Goal: Transaction & Acquisition: Purchase product/service

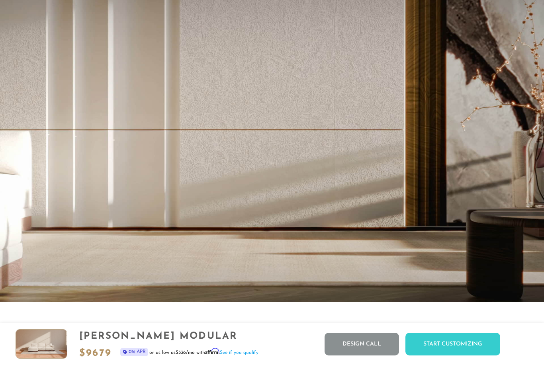
scroll to position [8718, 544]
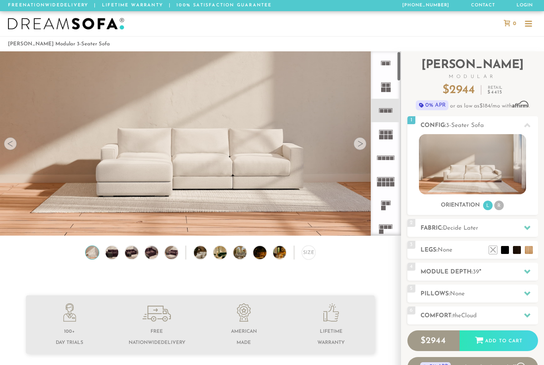
click at [380, 180] on rect at bounding box center [380, 180] width 4 height 4
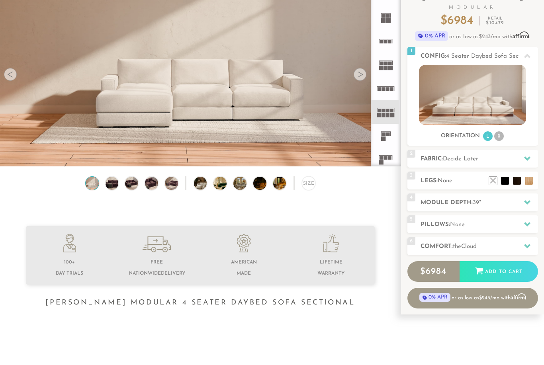
scroll to position [69, 0]
click at [501, 178] on li at bounding box center [505, 181] width 8 height 8
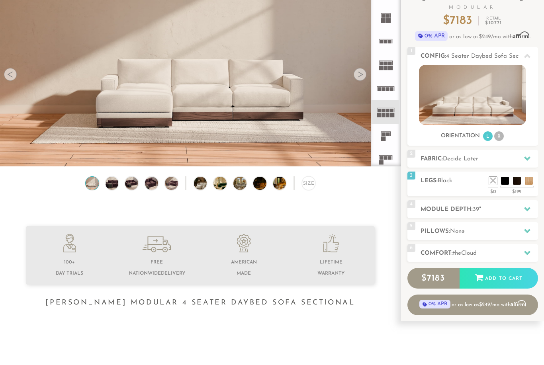
click at [513, 178] on li at bounding box center [517, 181] width 8 height 8
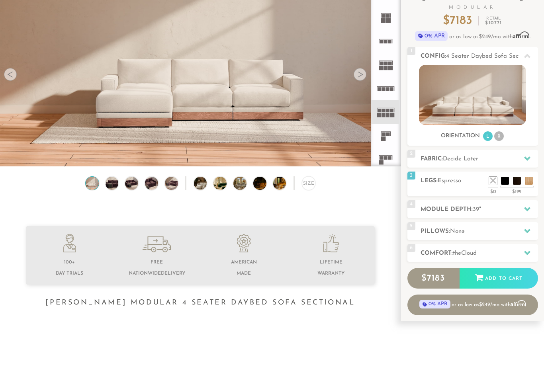
click at [523, 178] on ul at bounding box center [511, 179] width 48 height 12
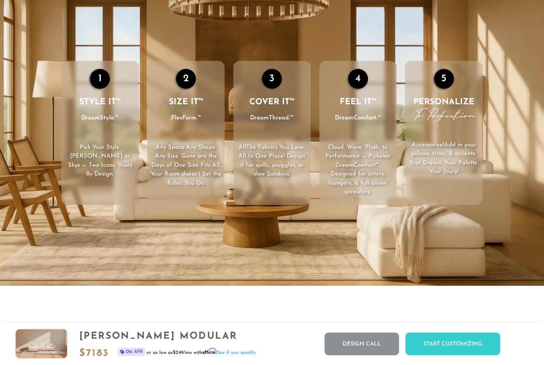
scroll to position [1083, 0]
click at [447, 318] on div at bounding box center [272, 320] width 438 height 20
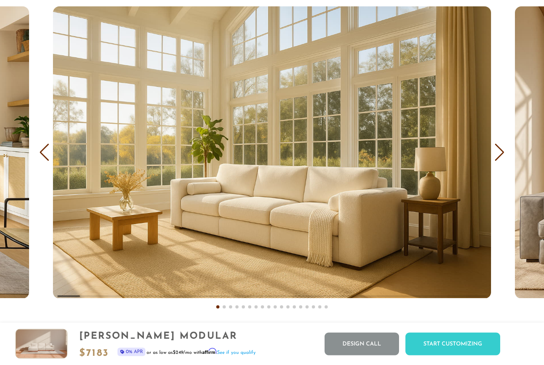
scroll to position [4622, 0]
click at [49, 150] on div "Previous slide" at bounding box center [44, 153] width 11 height 18
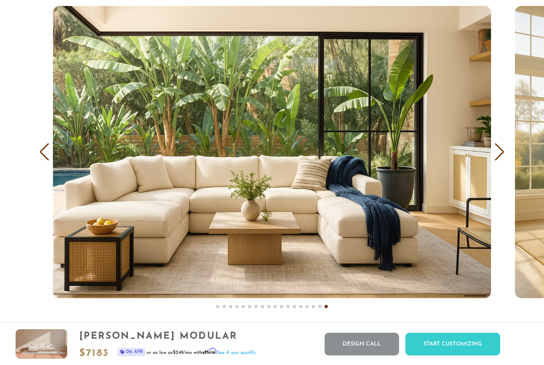
click at [39, 155] on div "Previous slide" at bounding box center [44, 152] width 11 height 18
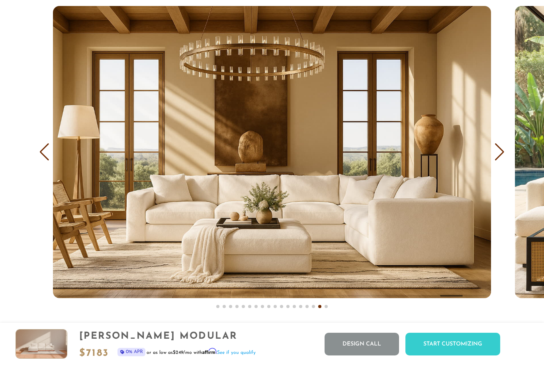
click at [44, 156] on div "Previous slide" at bounding box center [44, 152] width 11 height 18
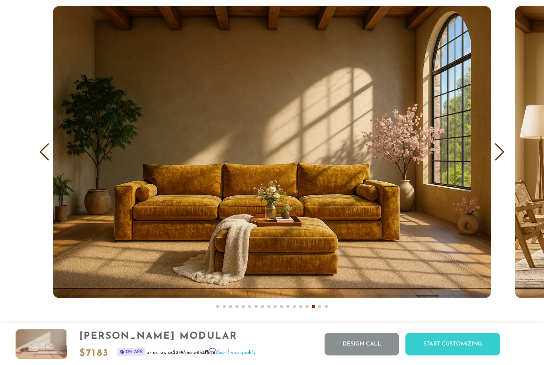
click at [45, 156] on div "Previous slide" at bounding box center [44, 152] width 11 height 18
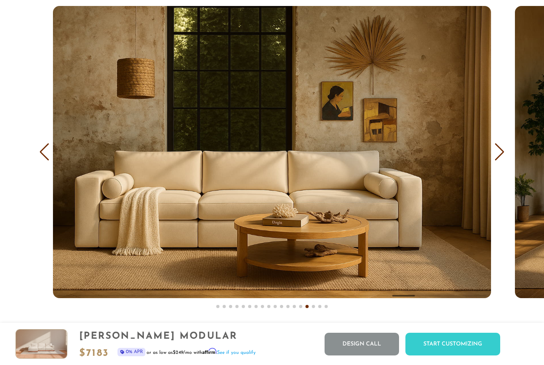
click at [48, 158] on div "Previous slide" at bounding box center [44, 152] width 11 height 18
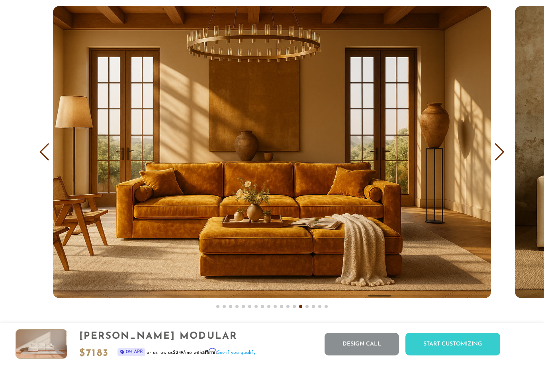
click at [46, 157] on div "Previous slide" at bounding box center [44, 152] width 11 height 18
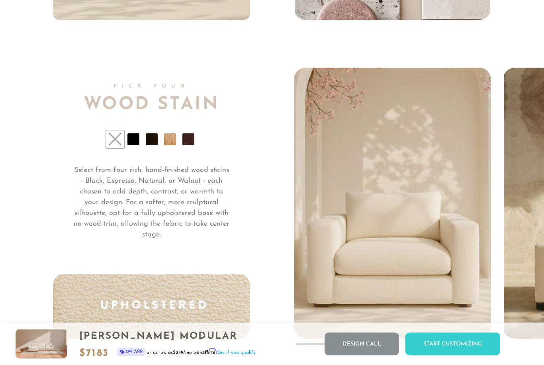
scroll to position [5752, 0]
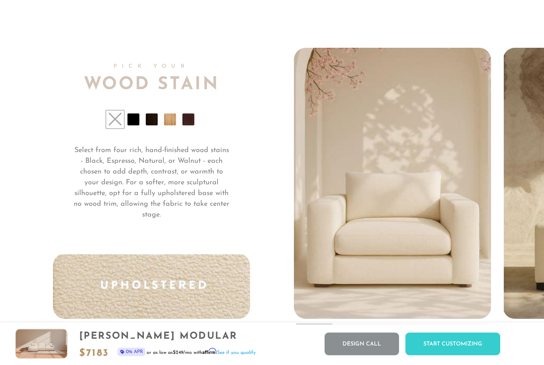
click at [127, 122] on li at bounding box center [133, 120] width 12 height 12
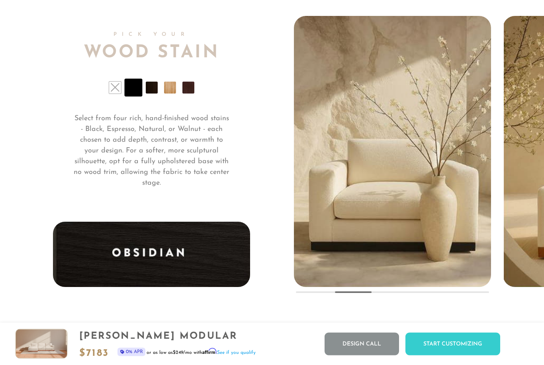
scroll to position [5784, 0]
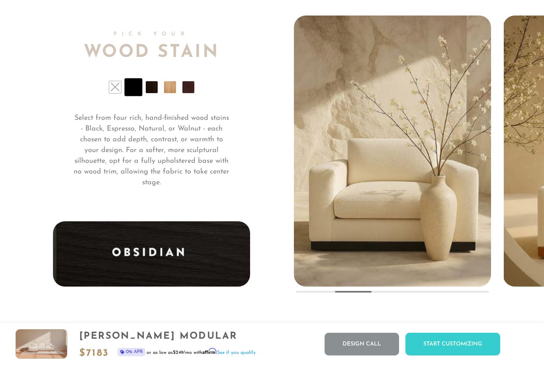
click at [53, 235] on img at bounding box center [151, 253] width 197 height 65
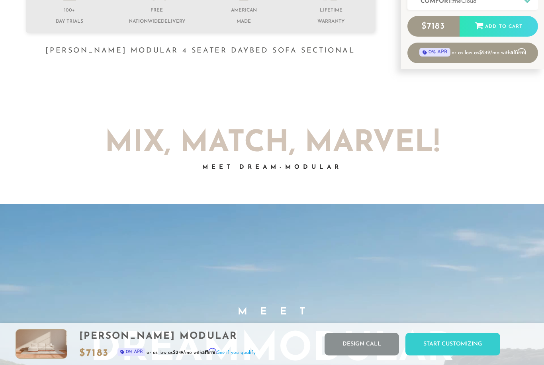
scroll to position [0, 0]
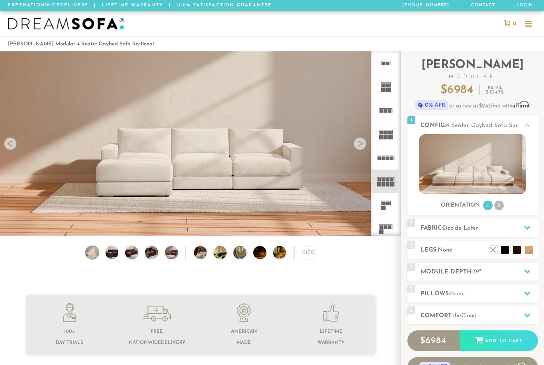
click at [503, 251] on li at bounding box center [505, 250] width 8 height 8
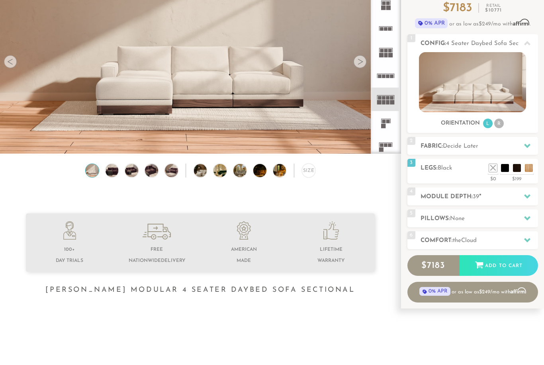
scroll to position [88, 0]
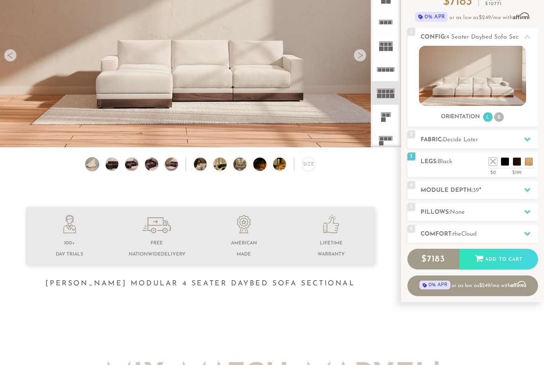
click at [520, 191] on div at bounding box center [527, 190] width 17 height 16
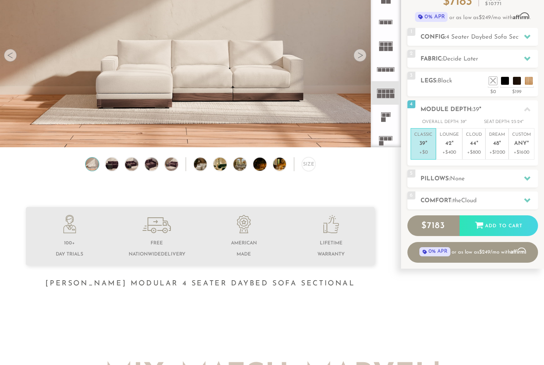
click at [446, 149] on p "+$400" at bounding box center [449, 152] width 19 height 7
click at [479, 227] on icon at bounding box center [479, 225] width 9 height 9
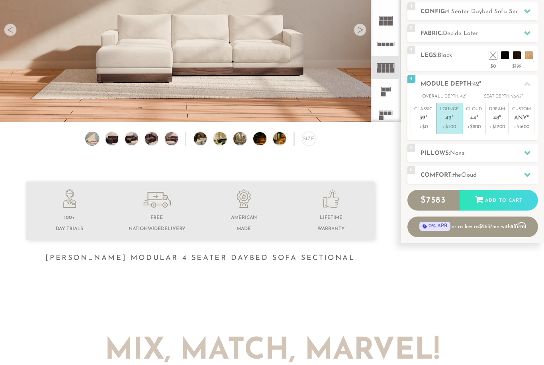
click at [418, 122] on p "Classic 39 "" at bounding box center [423, 114] width 18 height 17
click at [415, 123] on p "+$0" at bounding box center [423, 126] width 18 height 7
click at [477, 197] on icon at bounding box center [479, 200] width 8 height 7
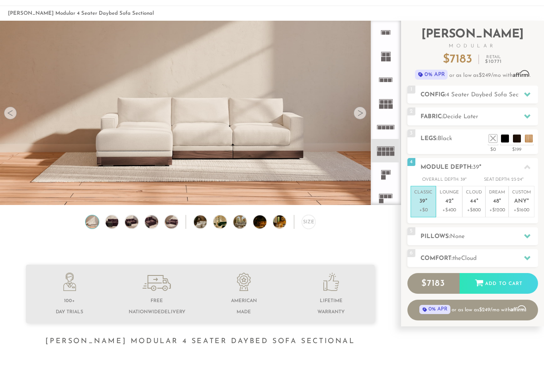
scroll to position [30, 0]
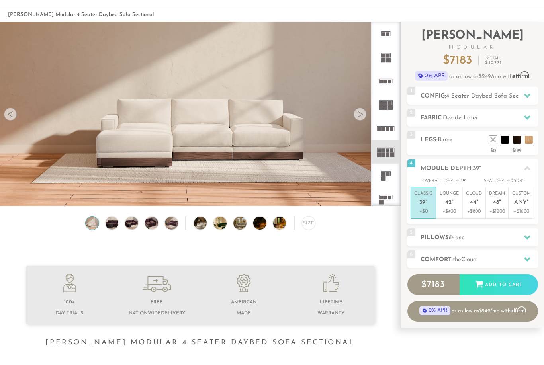
click at [413, 207] on li "Classic 39 " +$0" at bounding box center [423, 202] width 25 height 31
click at [412, 207] on li "Classic 39 " +$0" at bounding box center [423, 202] width 25 height 31
click at [417, 288] on div "$ 7183 Add to Cart" at bounding box center [472, 284] width 131 height 21
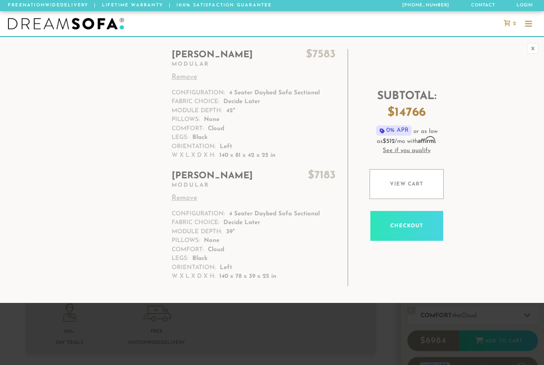
scroll to position [8660, 544]
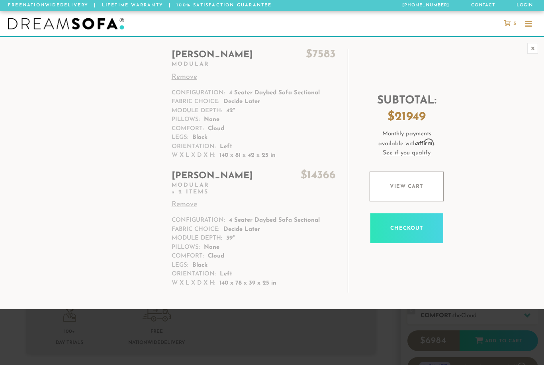
scroll to position [8660, 544]
click at [180, 206] on link "Remove" at bounding box center [254, 205] width 164 height 11
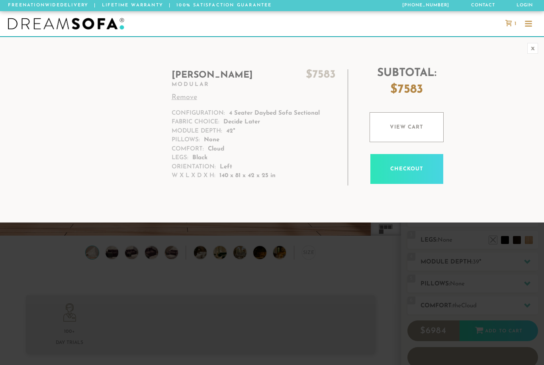
scroll to position [8660, 544]
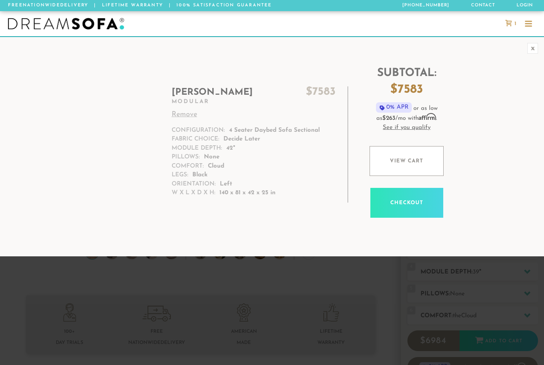
click at [182, 117] on link "Remove" at bounding box center [254, 115] width 164 height 11
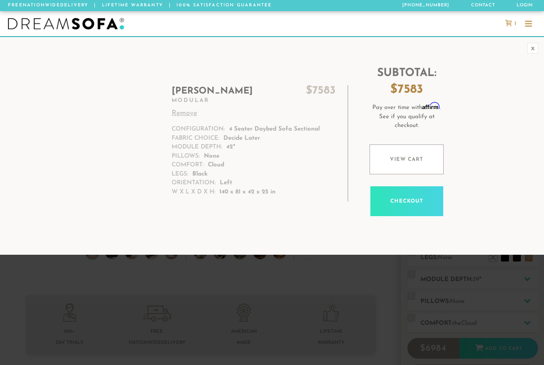
click at [178, 118] on link "Remove" at bounding box center [254, 113] width 164 height 11
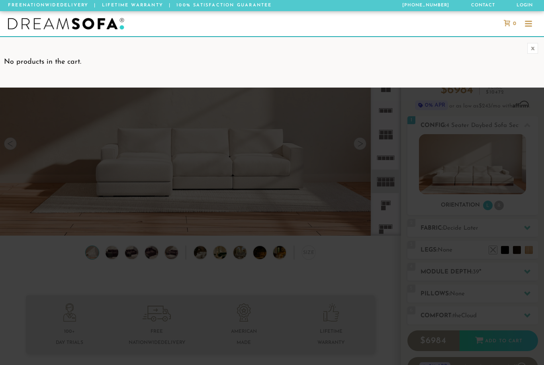
click at [136, 60] on p "No products in the cart." at bounding box center [272, 62] width 536 height 11
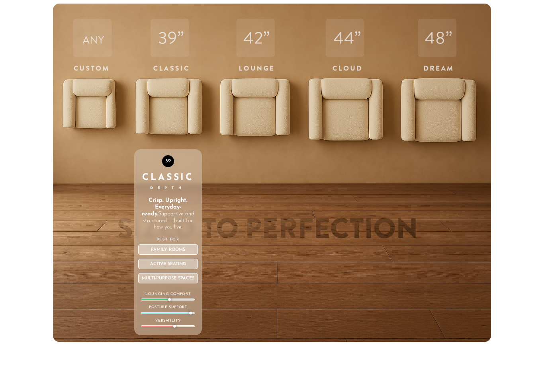
scroll to position [2569, 0]
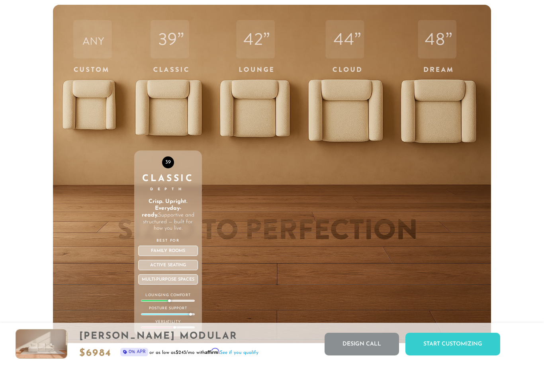
click at [156, 123] on div "39 Classic Depth Crisp. Upright. Everyday-ready. Supportive and structured — bu…" at bounding box center [168, 174] width 68 height 339
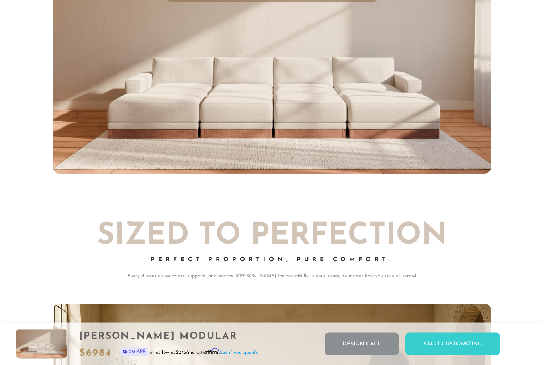
scroll to position [3111, 0]
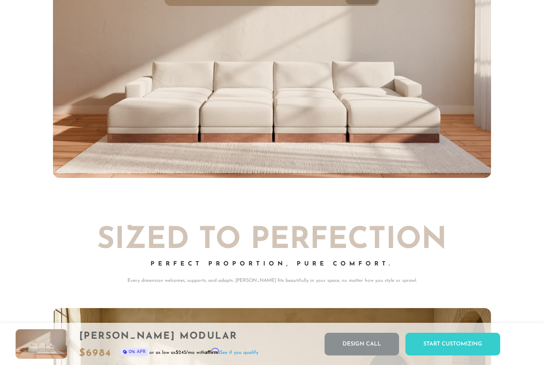
click at [124, 129] on img at bounding box center [272, 55] width 438 height 247
click at [98, 122] on img at bounding box center [272, 55] width 438 height 247
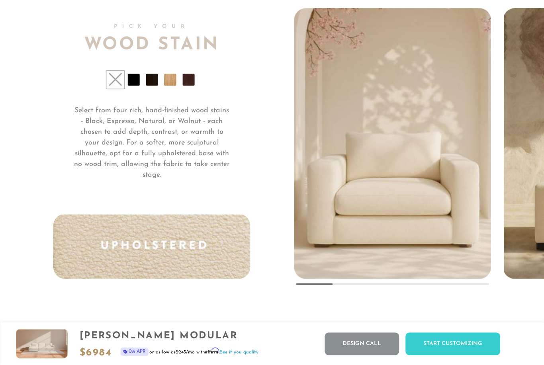
scroll to position [5794, 0]
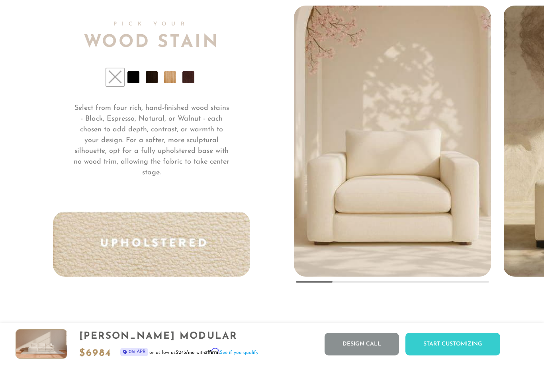
click at [144, 82] on ul at bounding box center [151, 77] width 197 height 12
click at [147, 80] on li at bounding box center [152, 77] width 12 height 12
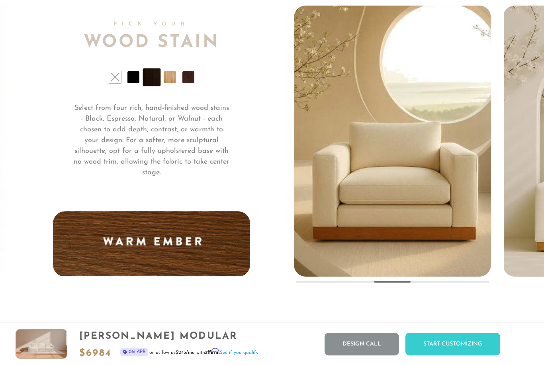
click at [129, 80] on li at bounding box center [133, 77] width 12 height 12
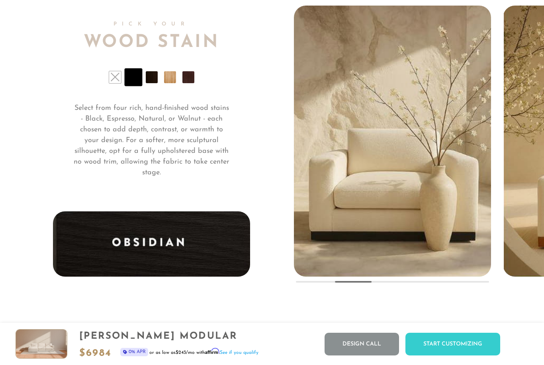
click at [142, 79] on li at bounding box center [133, 77] width 18 height 18
click at [150, 80] on li at bounding box center [152, 77] width 12 height 12
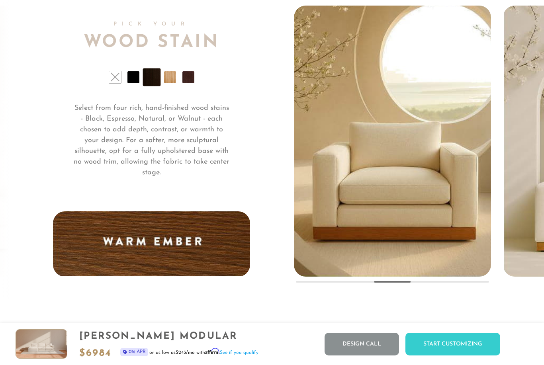
click at [184, 83] on li at bounding box center [188, 77] width 12 height 12
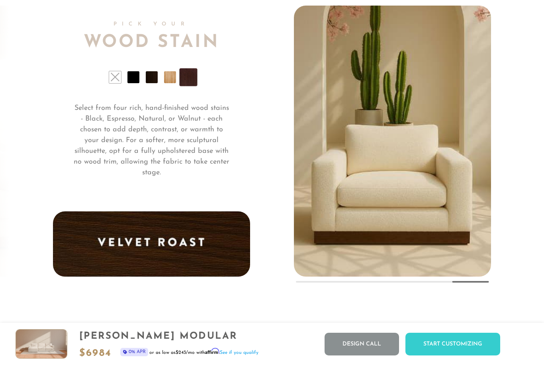
click at [131, 79] on li at bounding box center [133, 77] width 12 height 12
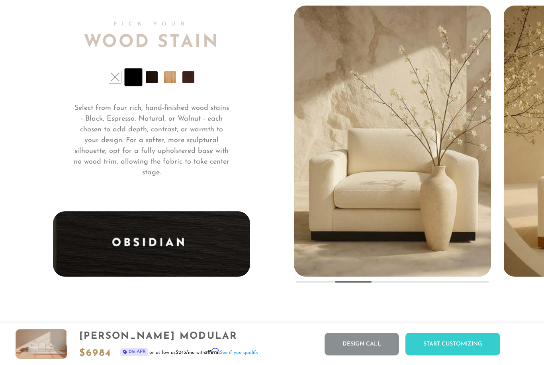
click at [146, 80] on li at bounding box center [152, 77] width 12 height 12
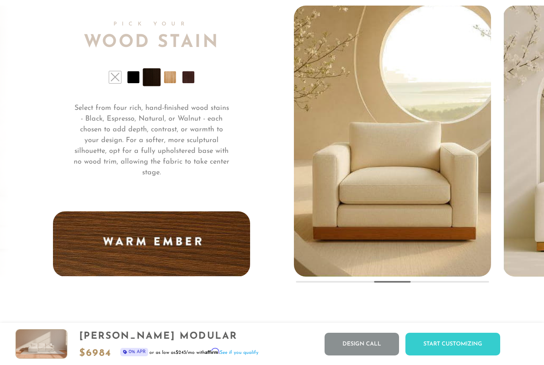
click at [184, 82] on li at bounding box center [188, 77] width 12 height 12
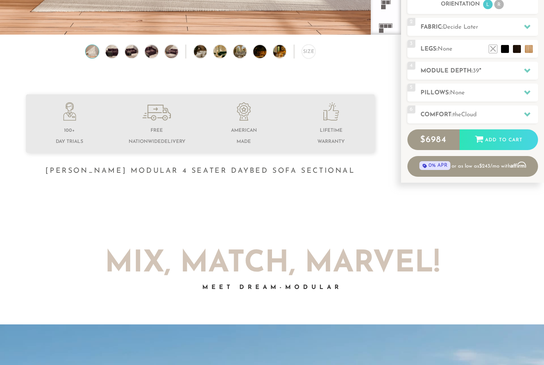
scroll to position [220, 0]
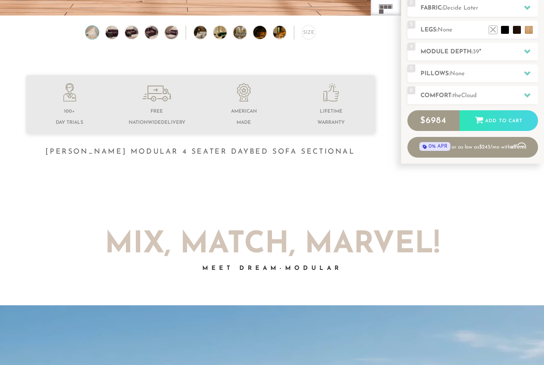
click at [495, 123] on div "Add to Cart" at bounding box center [499, 121] width 78 height 22
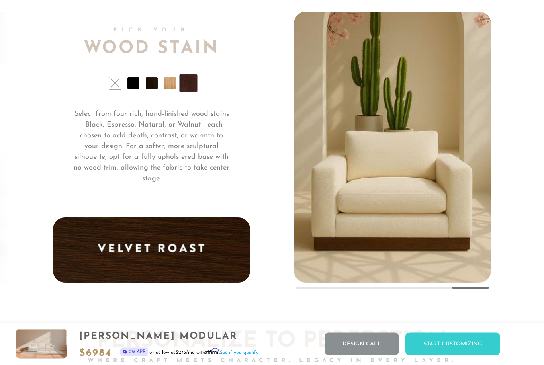
scroll to position [5781, 0]
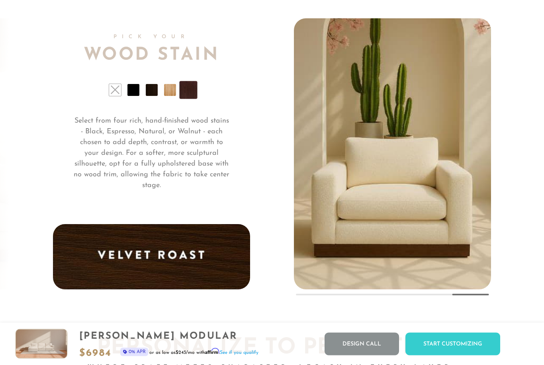
click at [136, 137] on p "Select from four rich, hand-finished wood stains - Black, Espresso, Natural, or…" at bounding box center [152, 153] width 158 height 75
click at [350, 213] on img "5 / 5" at bounding box center [392, 119] width 244 height 342
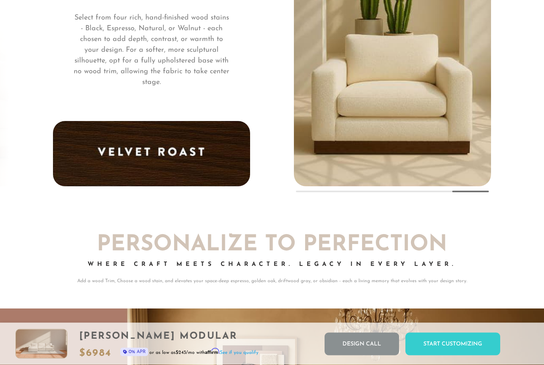
scroll to position [5885, 0]
click at [196, 261] on div "Personalize To Perfection Where Craft Meets Character. Legacy in Every Layer. A…" at bounding box center [272, 259] width 438 height 51
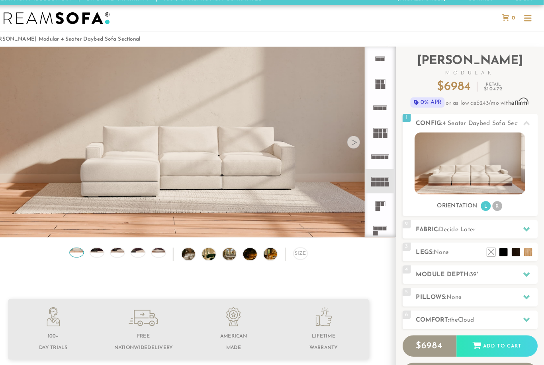
scroll to position [12, 0]
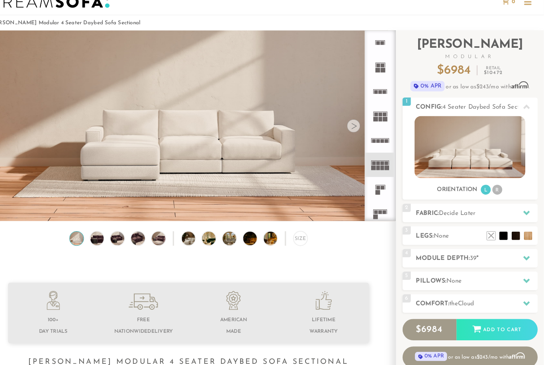
click at [513, 234] on li at bounding box center [517, 238] width 8 height 8
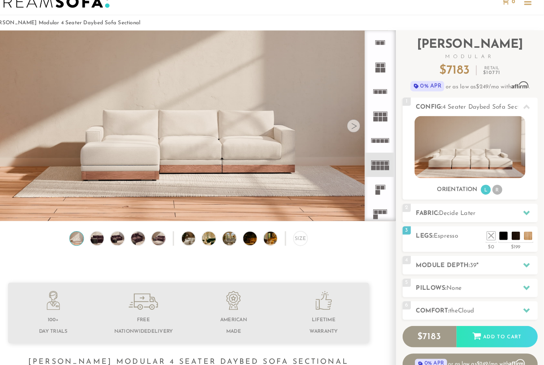
click at [420, 241] on div "3 Legs: Espresso $0 $199 Nailheads:" at bounding box center [472, 241] width 131 height 25
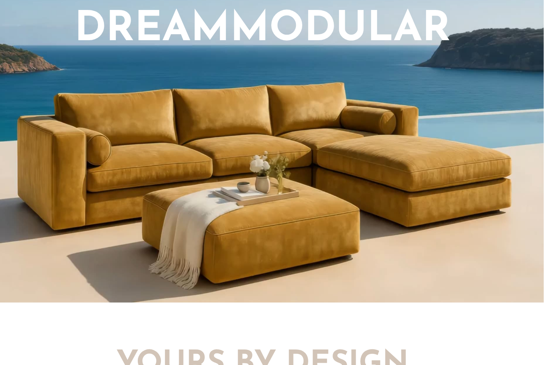
scroll to position [655, 0]
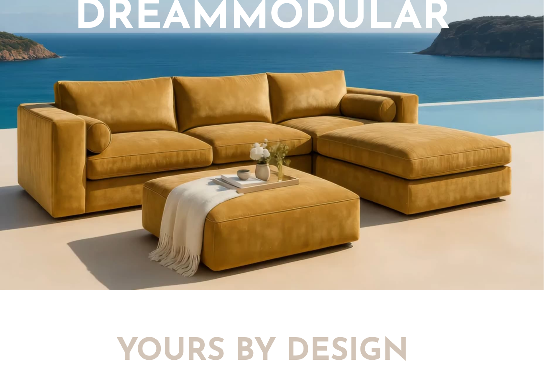
click at [110, 125] on video "Your browser does not support HTML5 video." at bounding box center [272, 76] width 544 height 410
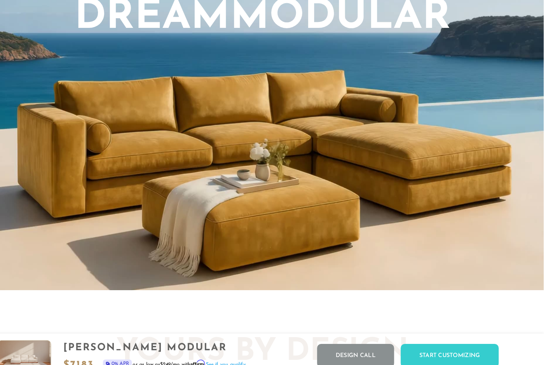
click at [98, 118] on video "Your browser does not support HTML5 video." at bounding box center [272, 76] width 544 height 410
click at [205, 131] on video "Your browser does not support HTML5 video." at bounding box center [272, 76] width 544 height 410
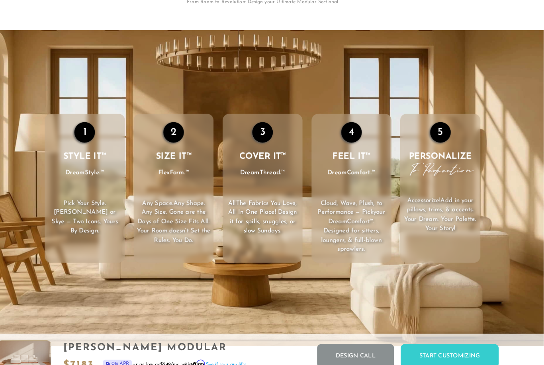
scroll to position [1034, 0]
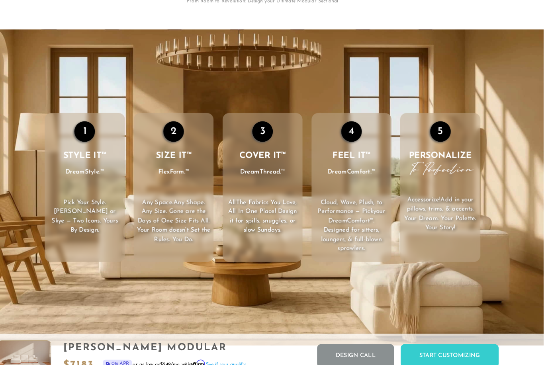
click at [72, 191] on li "1 STYLE IT™ DreamStyle.™ Pick Your Style . Landon or Skye — Two Icons, Yours By…" at bounding box center [99, 182] width 77 height 144
click at [90, 133] on div "1" at bounding box center [100, 127] width 20 height 20
click at [249, 194] on p "All The Fabrics You Love , All In One Place! Design it for spills, snuggles, or…" at bounding box center [271, 210] width 77 height 36
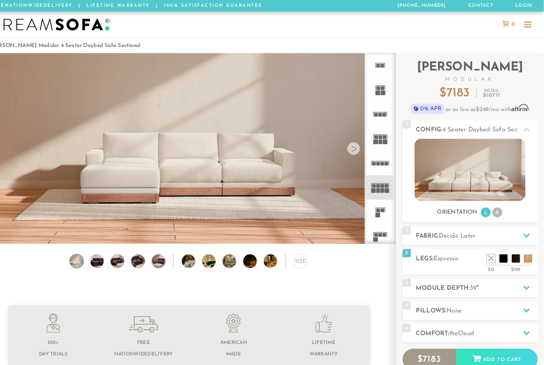
scroll to position [0, 0]
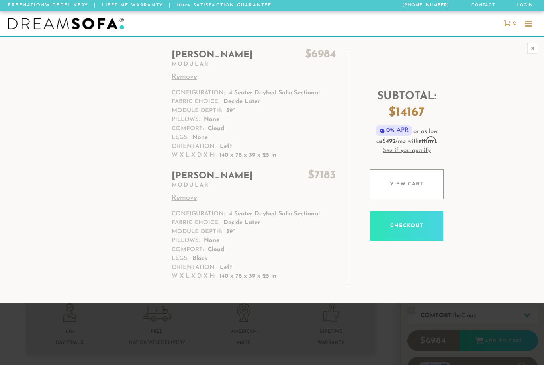
click at [179, 82] on link "Remove" at bounding box center [254, 77] width 164 height 11
click at [176, 195] on link "Remove" at bounding box center [254, 198] width 164 height 11
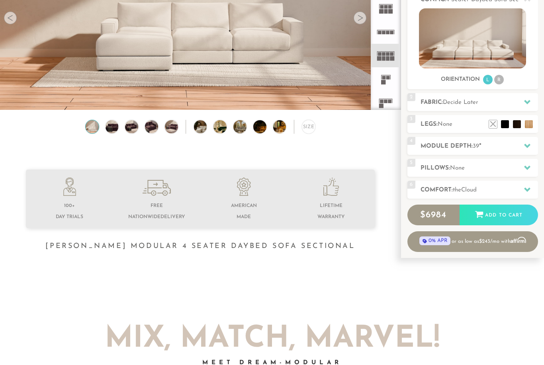
scroll to position [122, 0]
